Goal: Navigation & Orientation: Find specific page/section

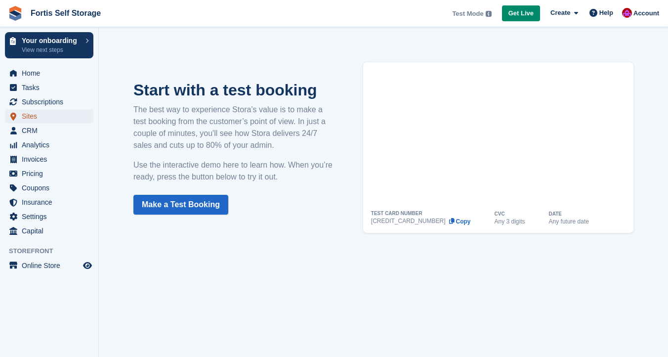
click at [44, 116] on span "Sites" at bounding box center [51, 116] width 59 height 14
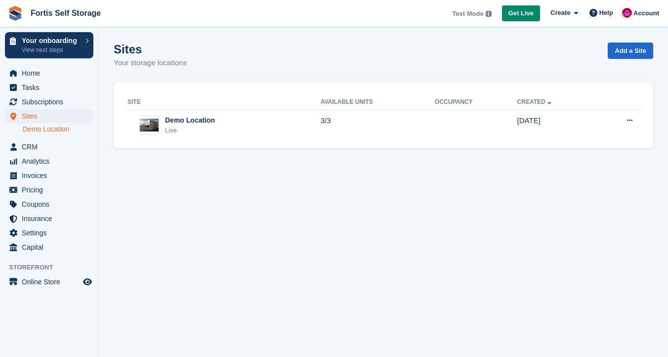
click at [65, 128] on link "Demo Location" at bounding box center [58, 129] width 71 height 9
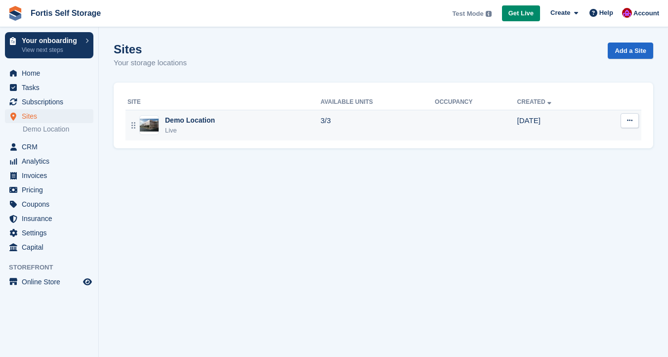
click at [207, 118] on div "Demo Location" at bounding box center [190, 120] width 50 height 10
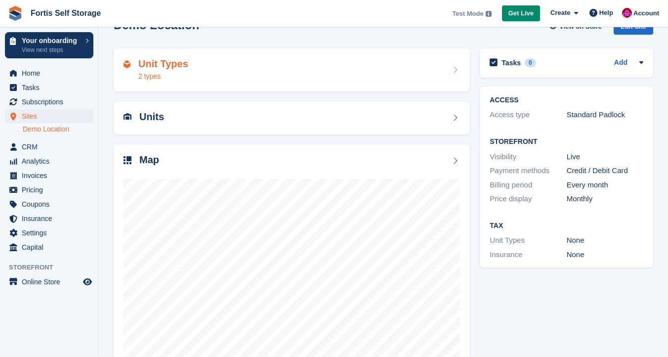
scroll to position [30, 0]
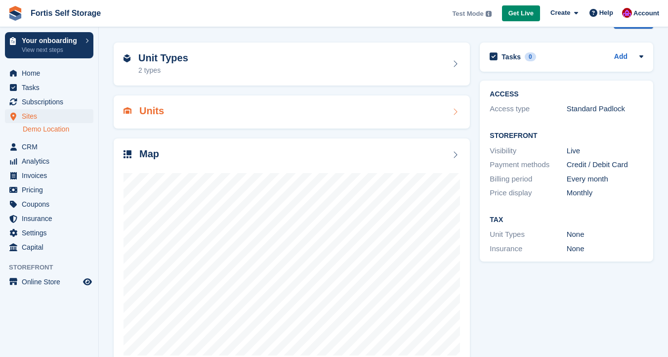
click at [186, 116] on div "Units" at bounding box center [292, 111] width 336 height 13
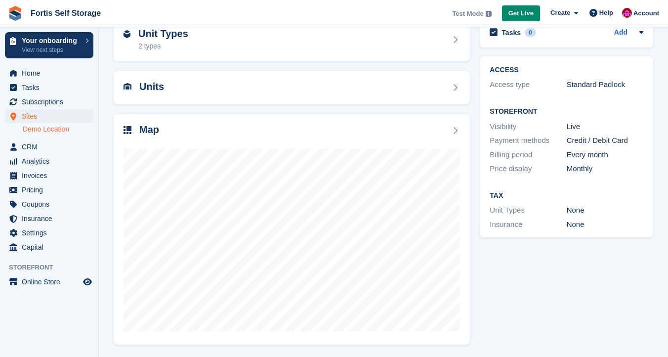
scroll to position [22, 0]
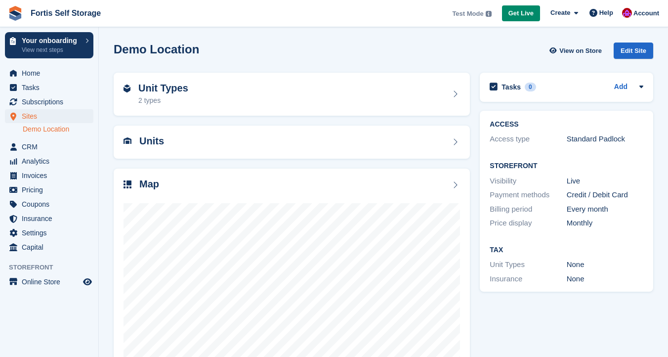
click at [517, 138] on div "Access type" at bounding box center [528, 138] width 77 height 11
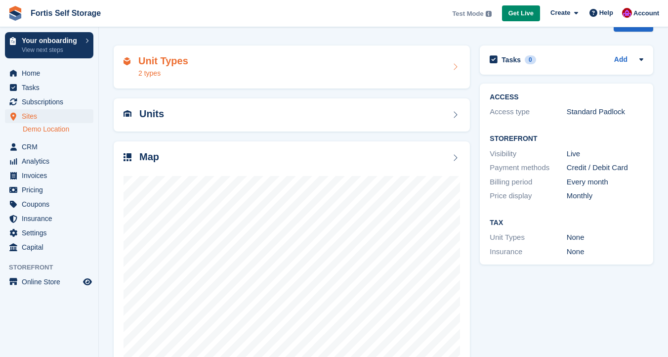
scroll to position [26, 0]
click at [48, 285] on span "Online Store" at bounding box center [51, 282] width 59 height 14
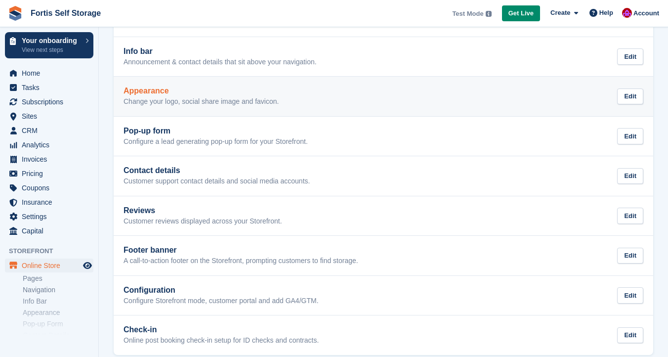
scroll to position [126, 0]
click at [185, 105] on link "Appearance Change your logo, social share image and favicon. Edit" at bounding box center [384, 95] width 540 height 40
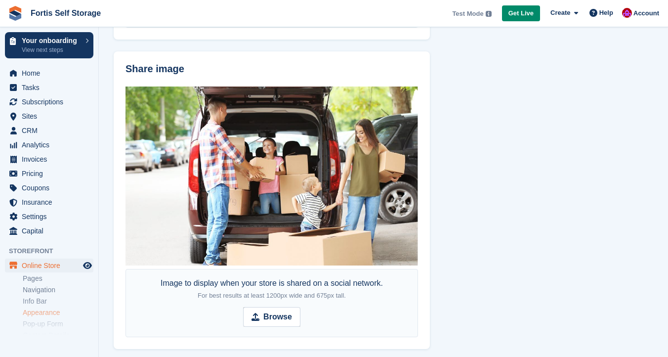
scroll to position [507, 0]
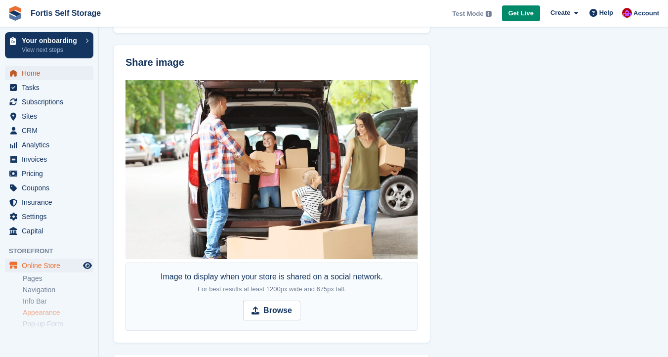
click at [38, 77] on span "Home" at bounding box center [51, 73] width 59 height 14
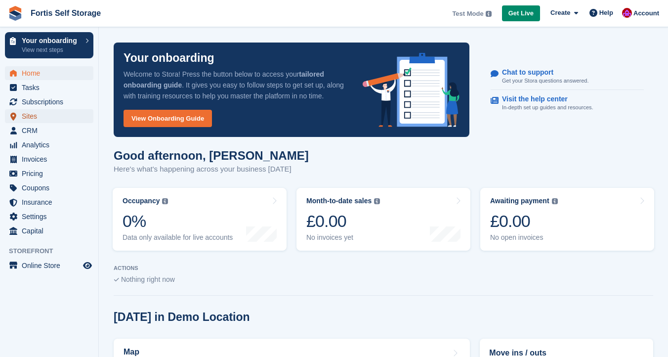
click at [42, 113] on span "Sites" at bounding box center [51, 116] width 59 height 14
